Goal: Information Seeking & Learning: Check status

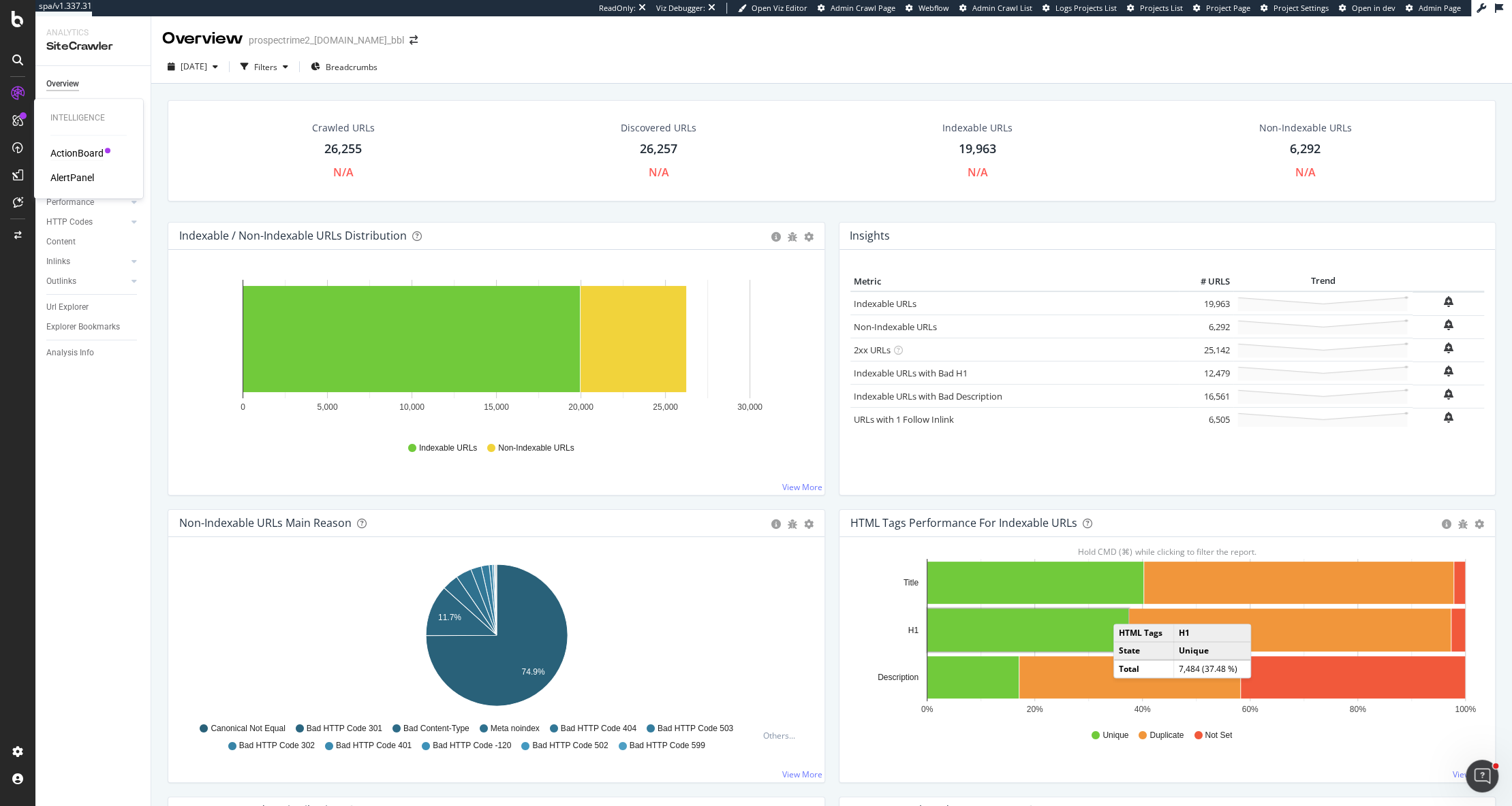
click at [61, 154] on div "ActionBoard" at bounding box center [77, 153] width 53 height 14
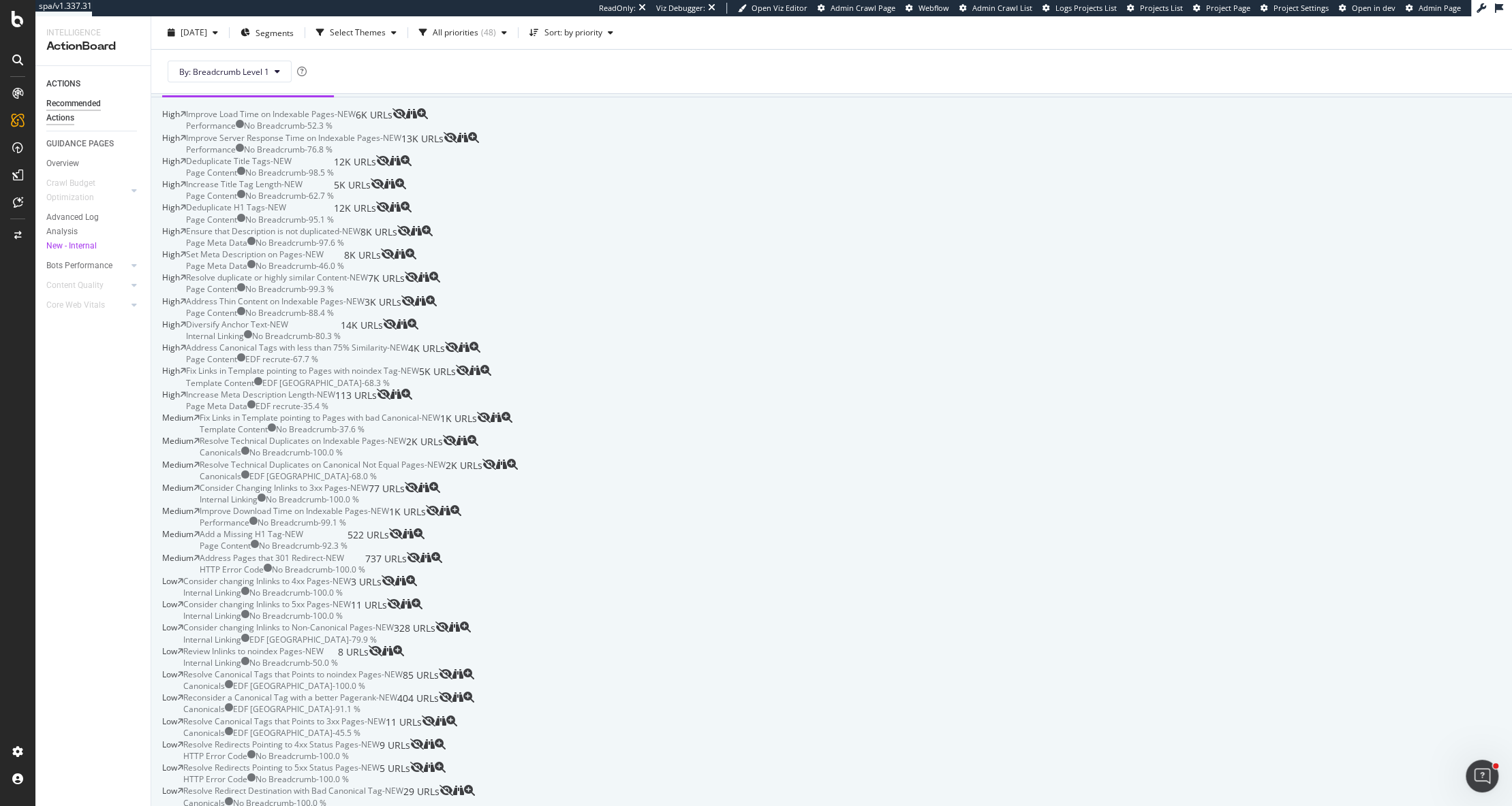
scroll to position [156, 0]
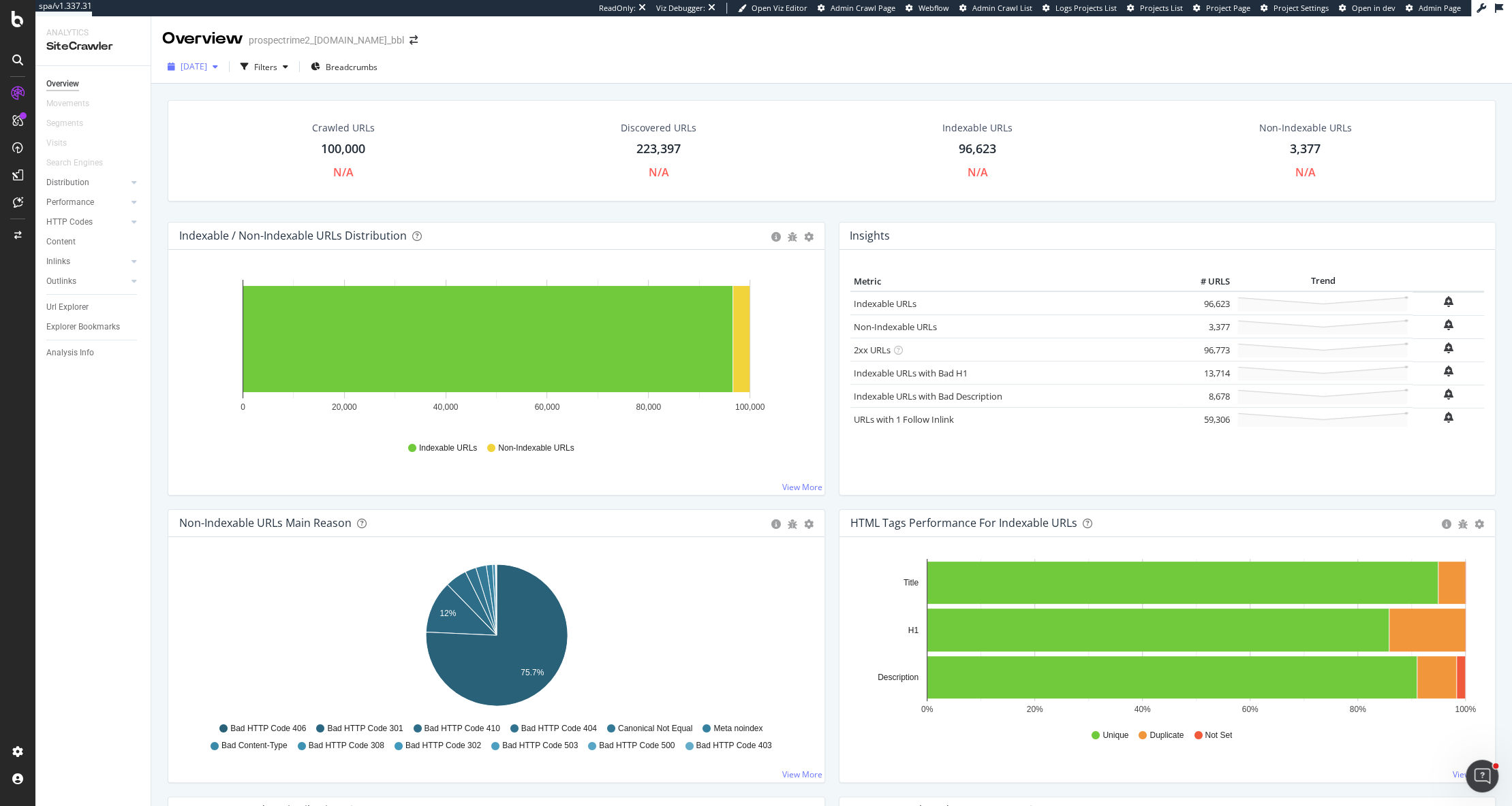
click at [207, 69] on span "[DATE]" at bounding box center [194, 66] width 26 height 12
click at [73, 715] on div "Overview Movements Segments Visits Search Engines Distribution Top Charts Insig…" at bounding box center [92, 436] width 115 height 740
click at [69, 725] on div "Configure and access your website analyses" at bounding box center [124, 723] width 163 height 11
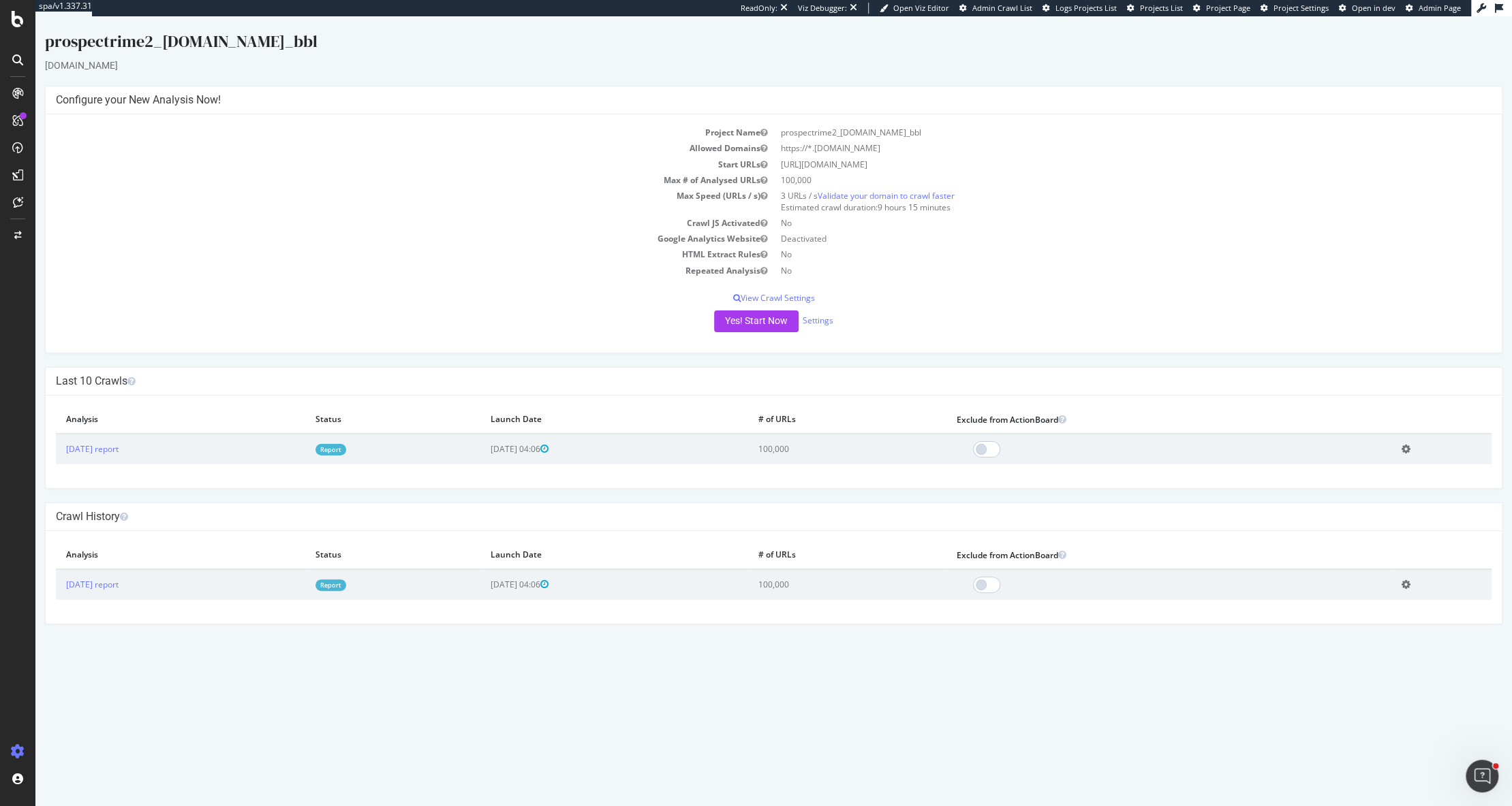
click at [1421, 13] on link "Admin Page" at bounding box center [1433, 8] width 55 height 11
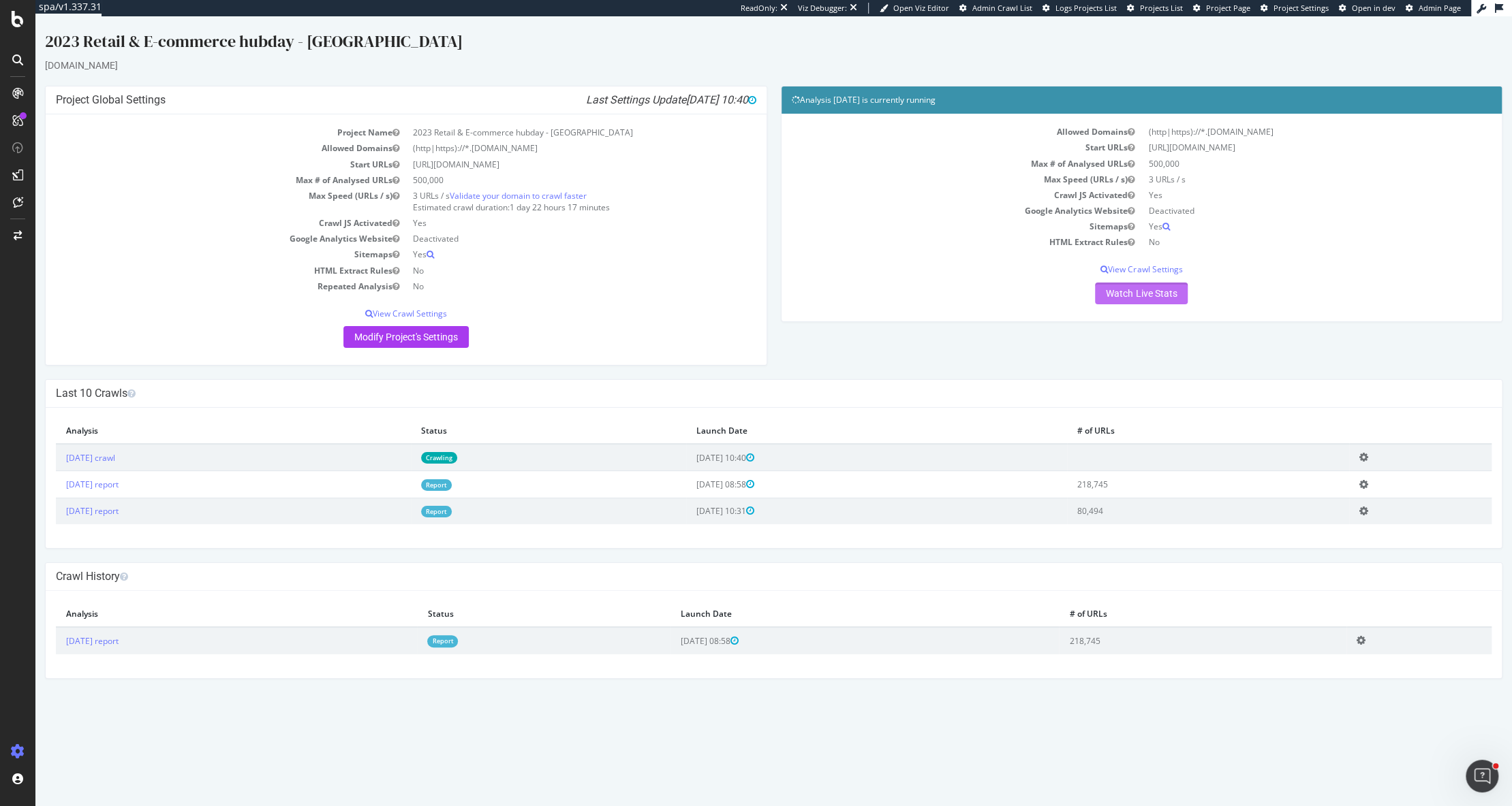
click at [1129, 303] on link "Watch Live Stats" at bounding box center [1141, 294] width 93 height 22
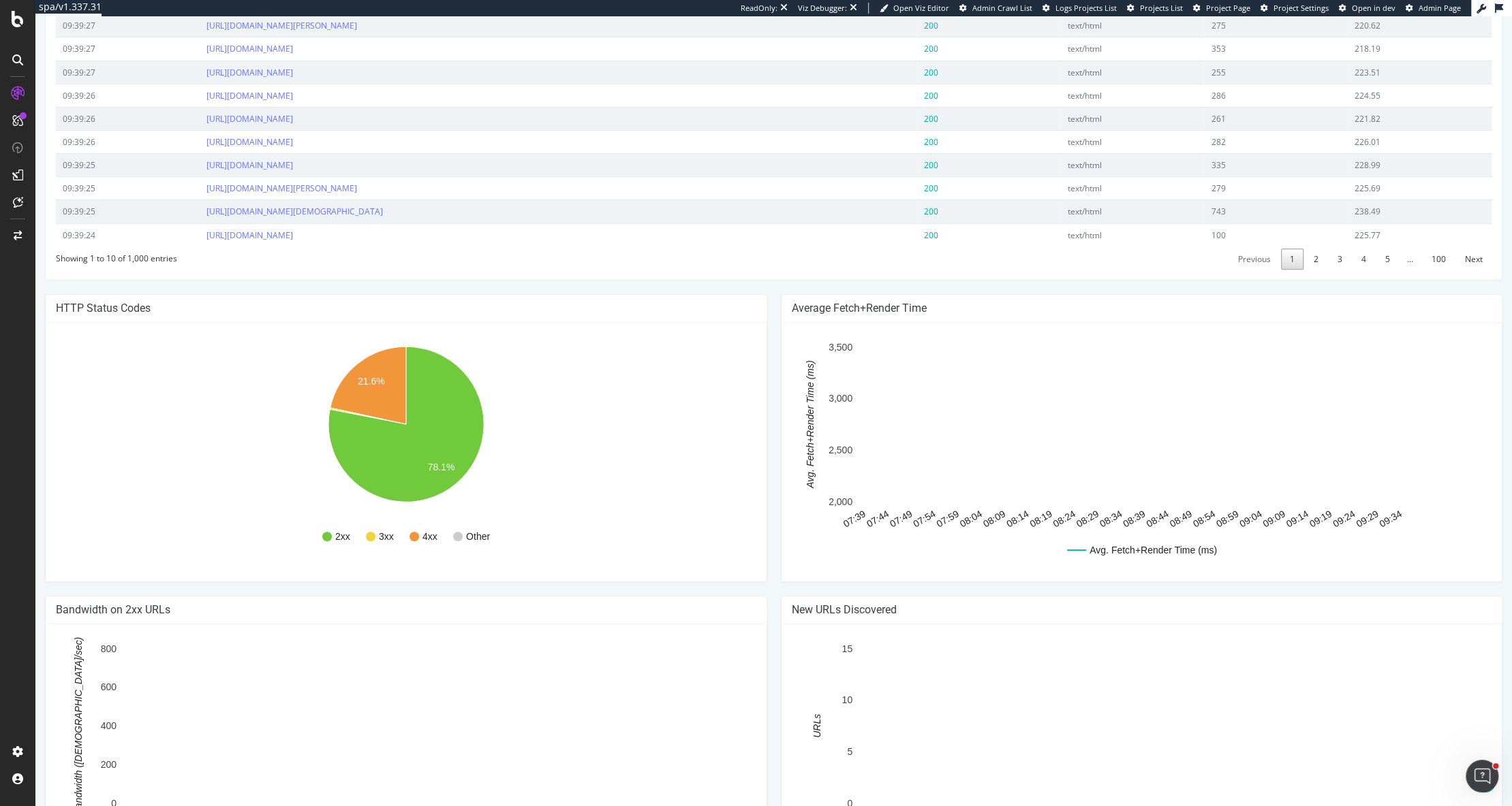
scroll to position [524, 0]
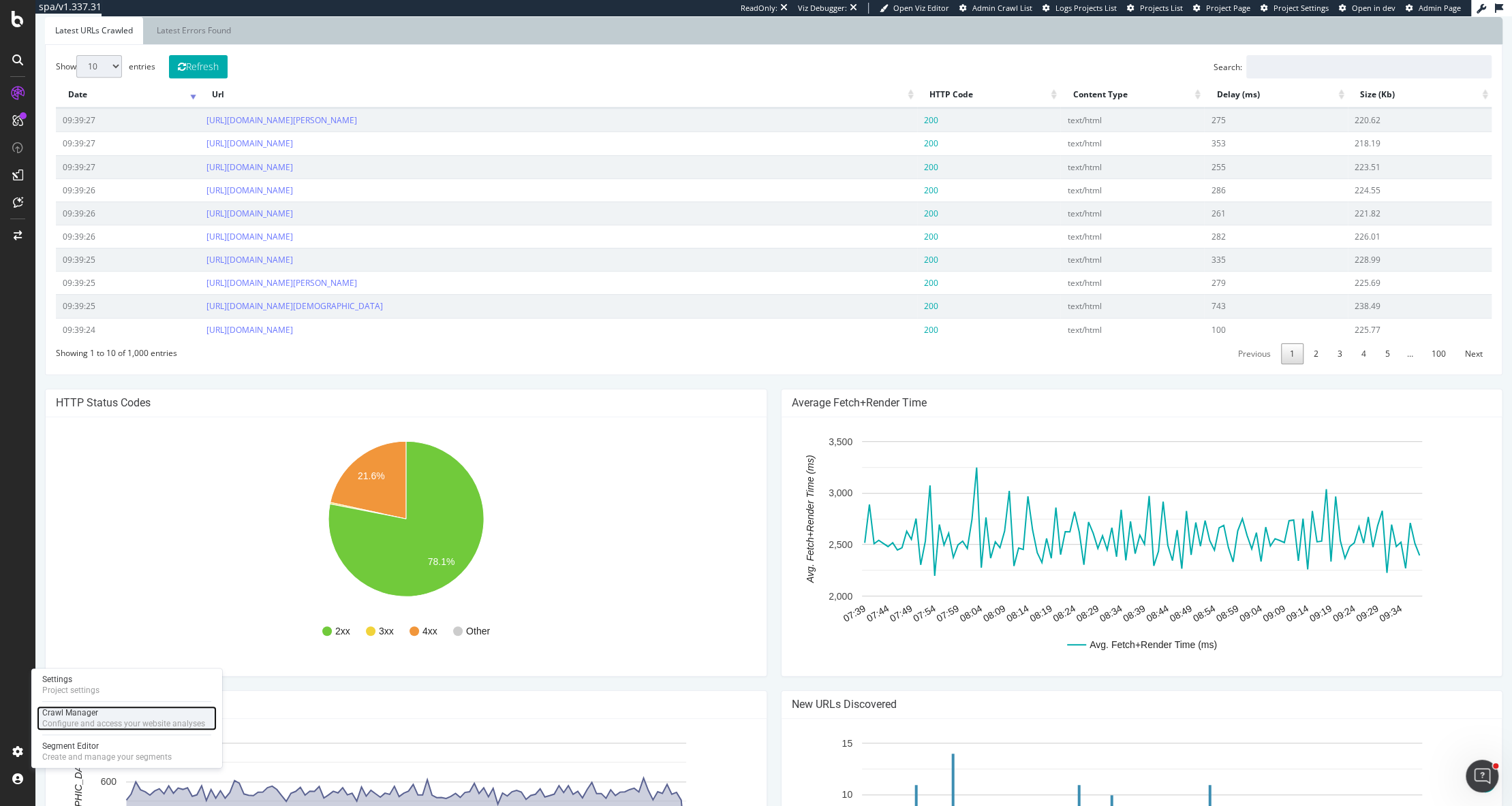
click at [64, 725] on div "Configure and access your website analyses" at bounding box center [124, 723] width 163 height 11
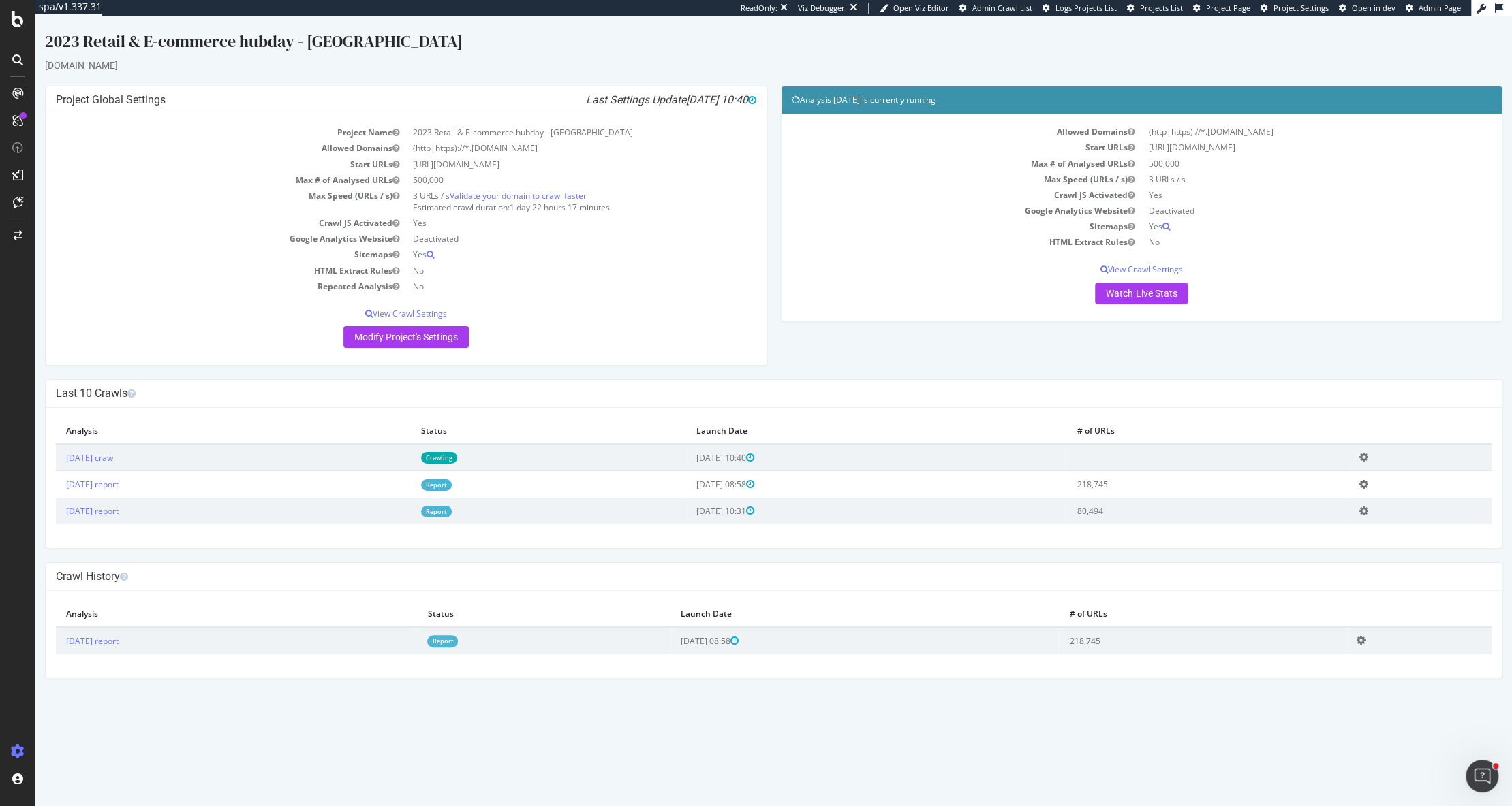
click at [124, 488] on td "2025 Mar. 26th report" at bounding box center [233, 484] width 355 height 26
click at [118, 487] on link "2025 Mar. 26th report" at bounding box center [92, 484] width 53 height 12
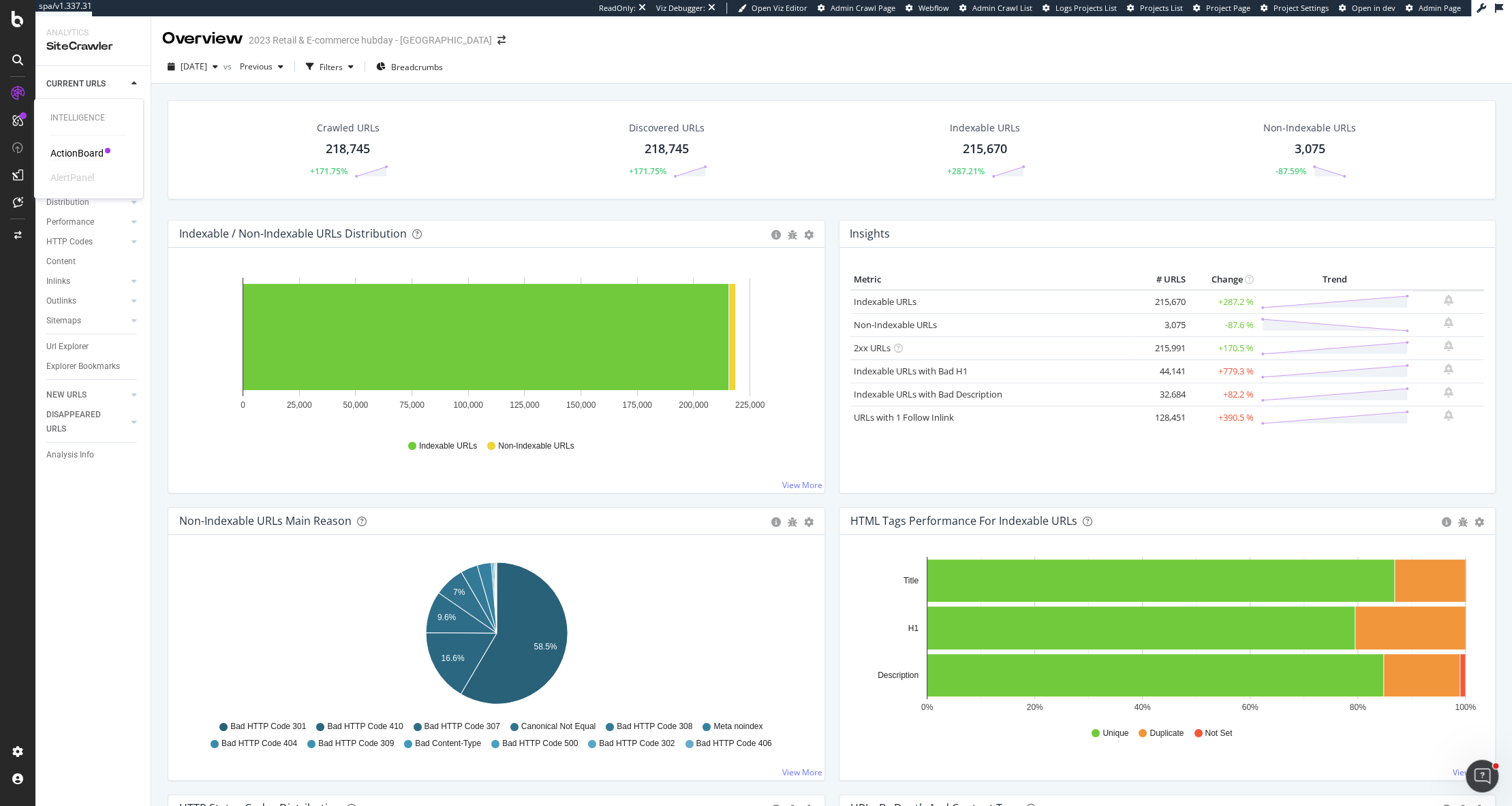
click at [75, 151] on div "ActionBoard" at bounding box center [77, 153] width 53 height 14
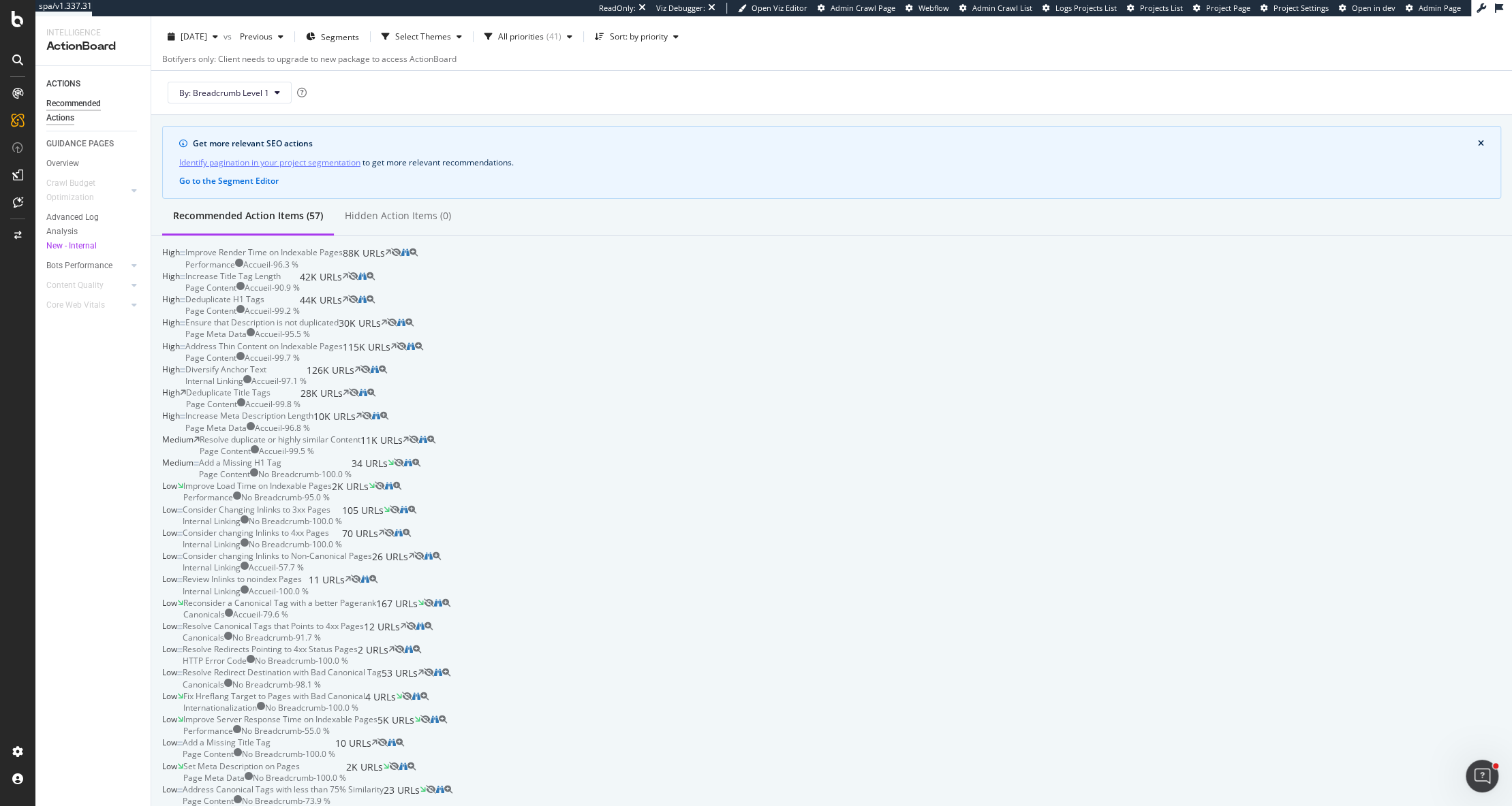
scroll to position [35, 0]
